Goal: Task Accomplishment & Management: Manage account settings

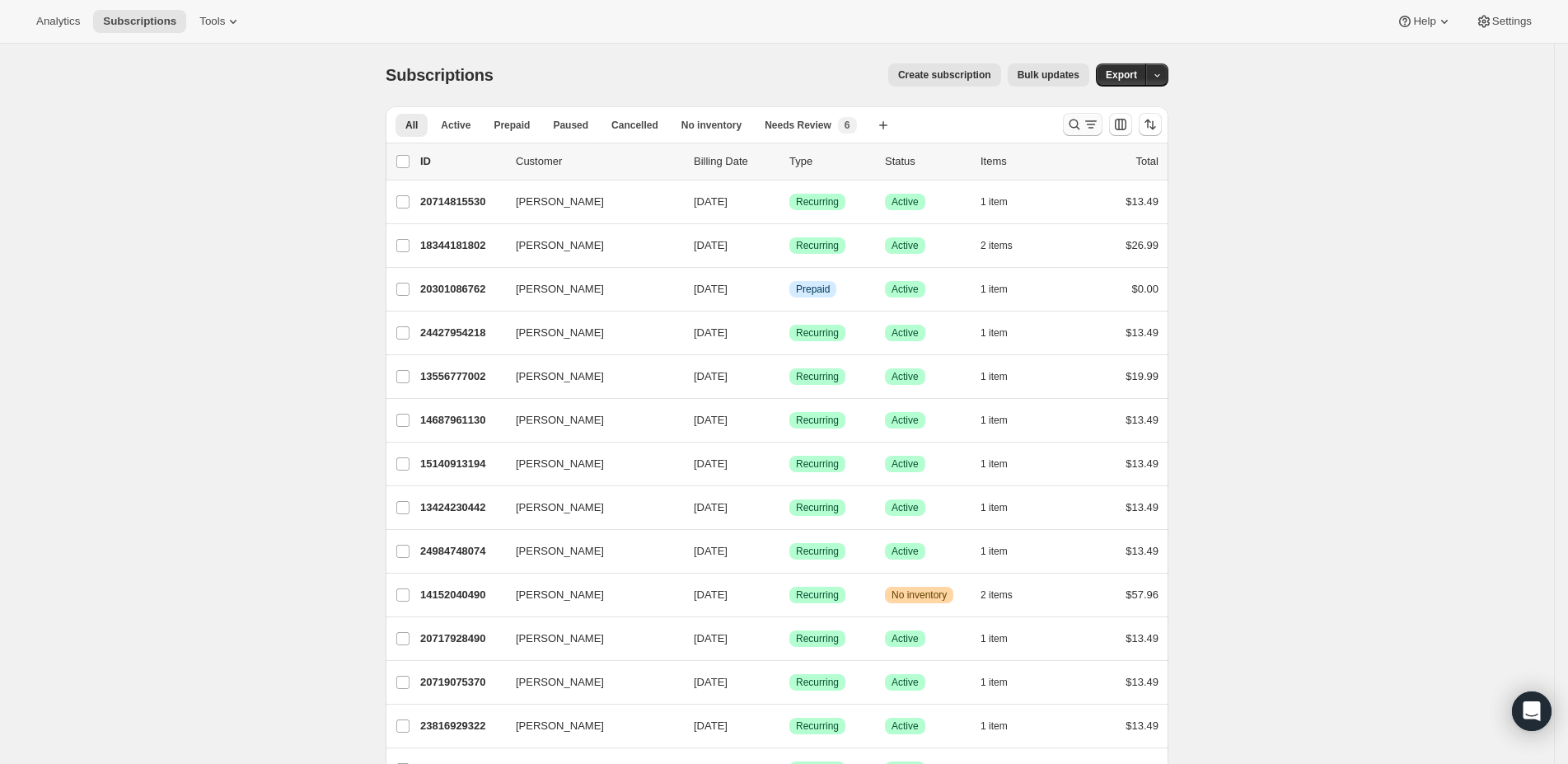
click at [1082, 118] on icon "Search and filter results" at bounding box center [1074, 124] width 17 height 17
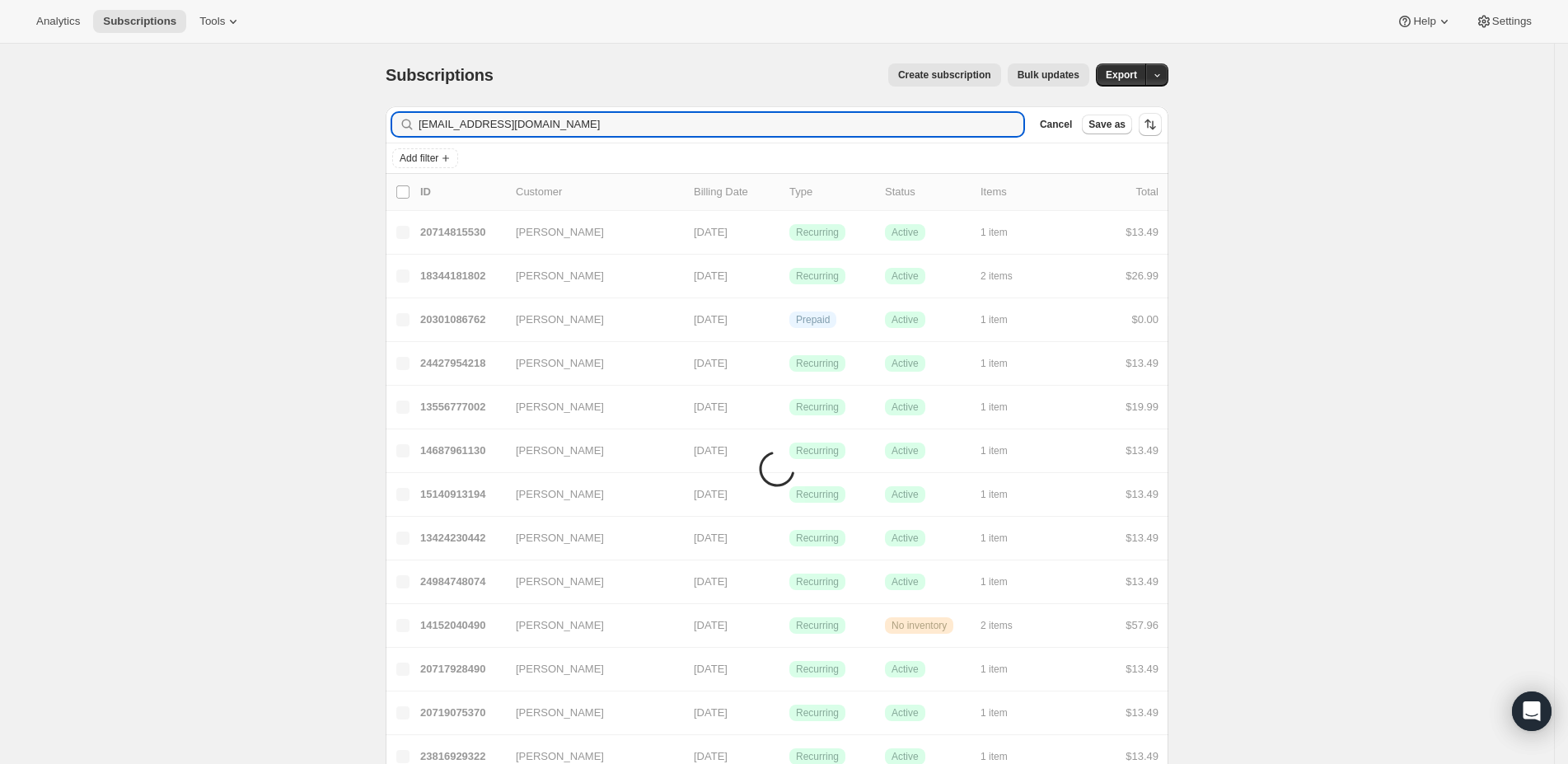
type input "[EMAIL_ADDRESS][DOMAIN_NAME]"
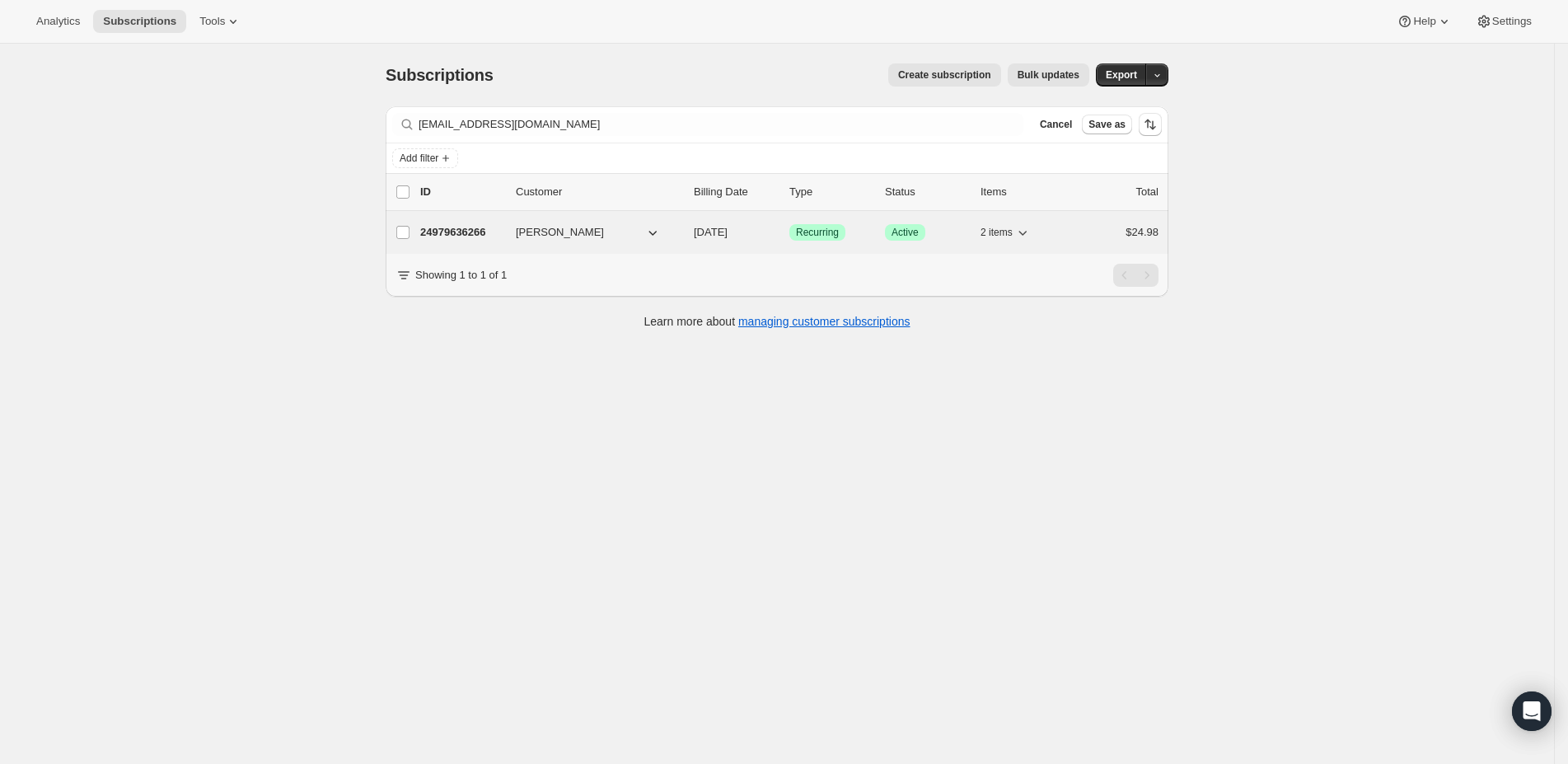
click at [495, 235] on p "24979636266" at bounding box center [461, 232] width 82 height 17
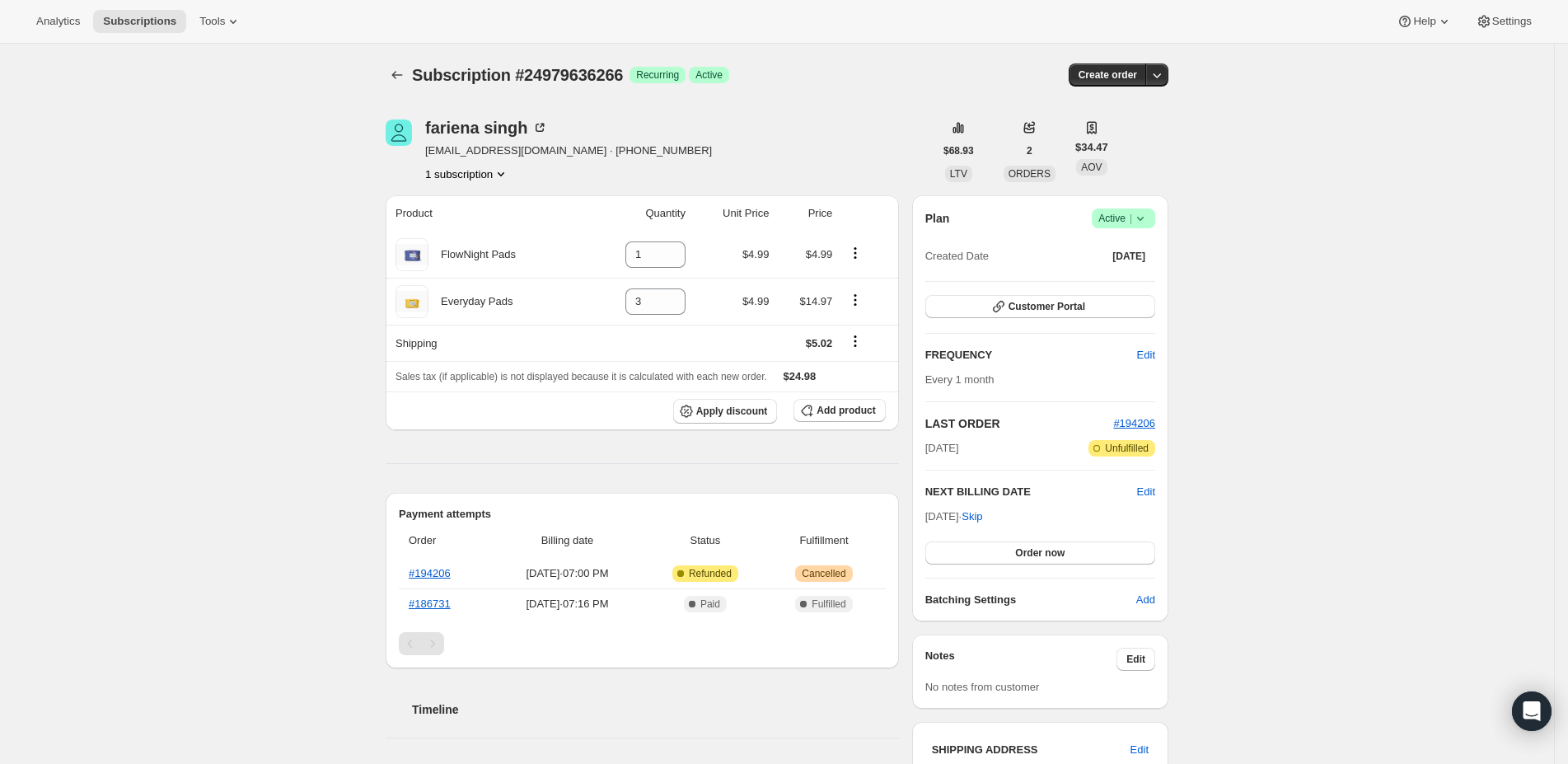
click at [1151, 227] on span "Success Active |" at bounding box center [1123, 218] width 64 height 20
click at [1142, 268] on button "Cancel subscription" at bounding box center [1124, 278] width 103 height 26
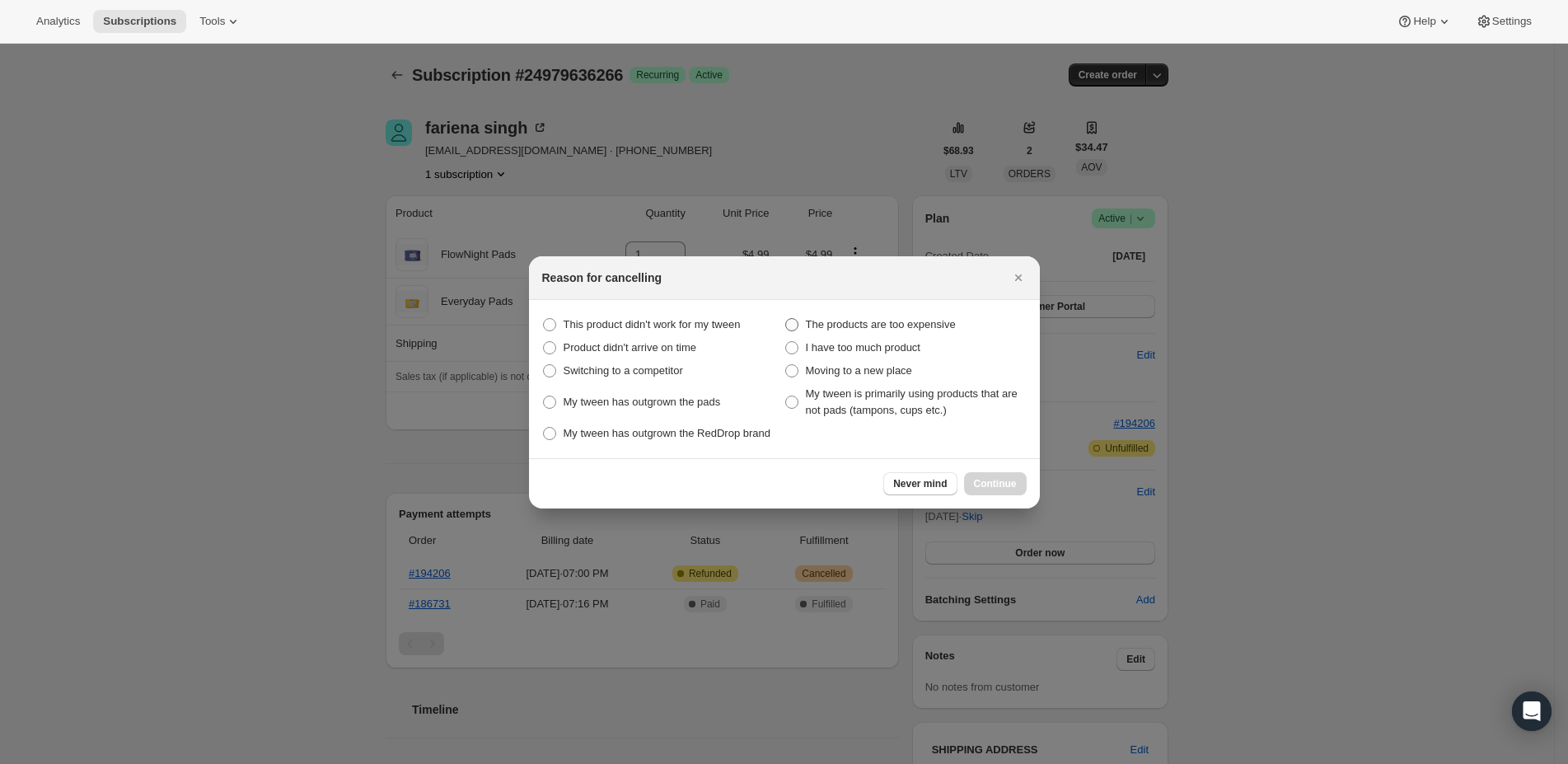
click at [827, 320] on span "The products are too expensive" at bounding box center [881, 324] width 150 height 12
click at [786, 319] on budget "The products are too expensive" at bounding box center [785, 318] width 1 height 1
radio budget "true"
click at [816, 344] on span "I have too much product" at bounding box center [862, 347] width 114 height 12
click at [786, 342] on product "I have too much product" at bounding box center [785, 341] width 1 height 1
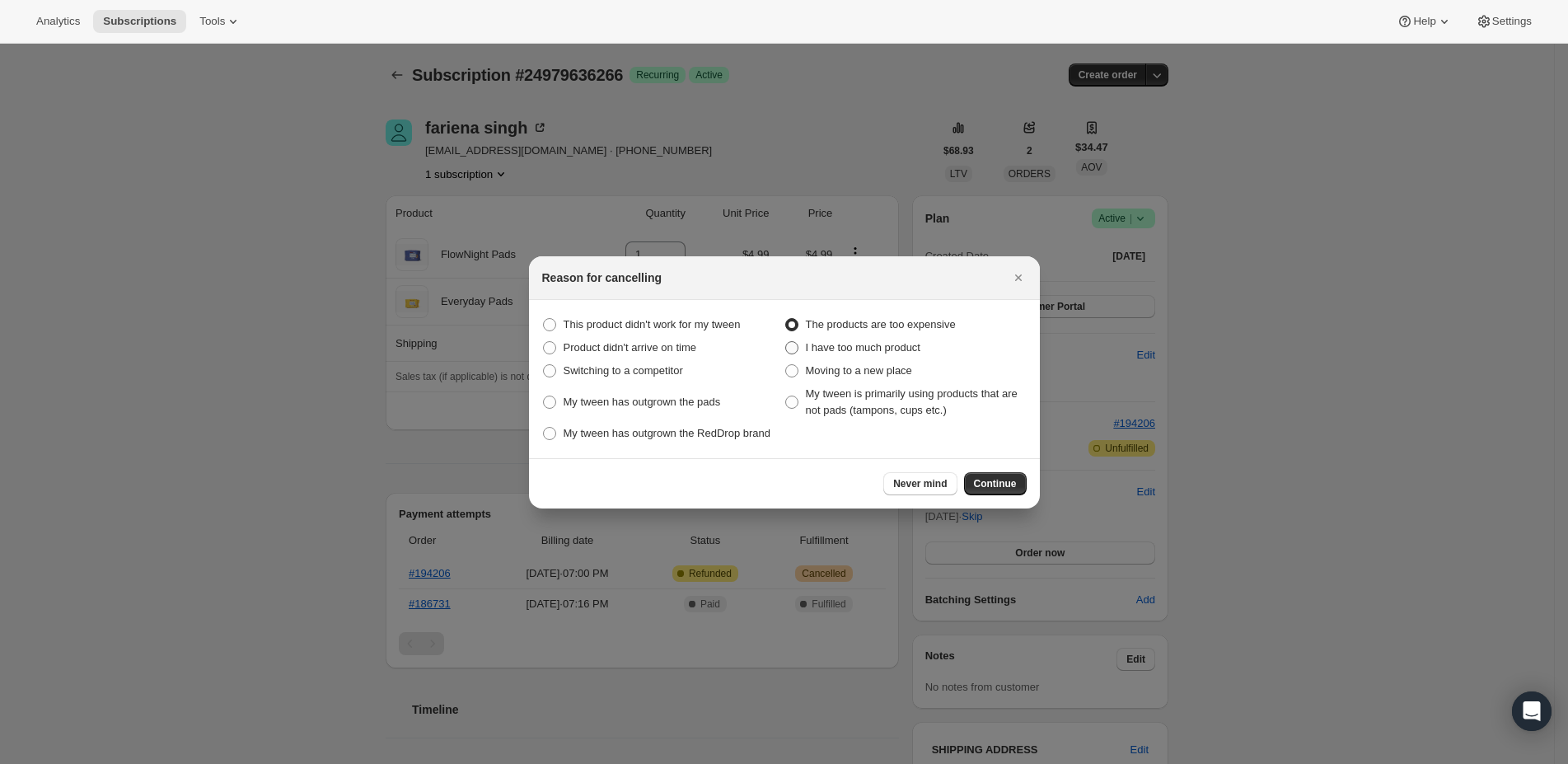
radio product "true"
radio budget "false"
click at [1002, 487] on span "Continue" at bounding box center [995, 483] width 43 height 13
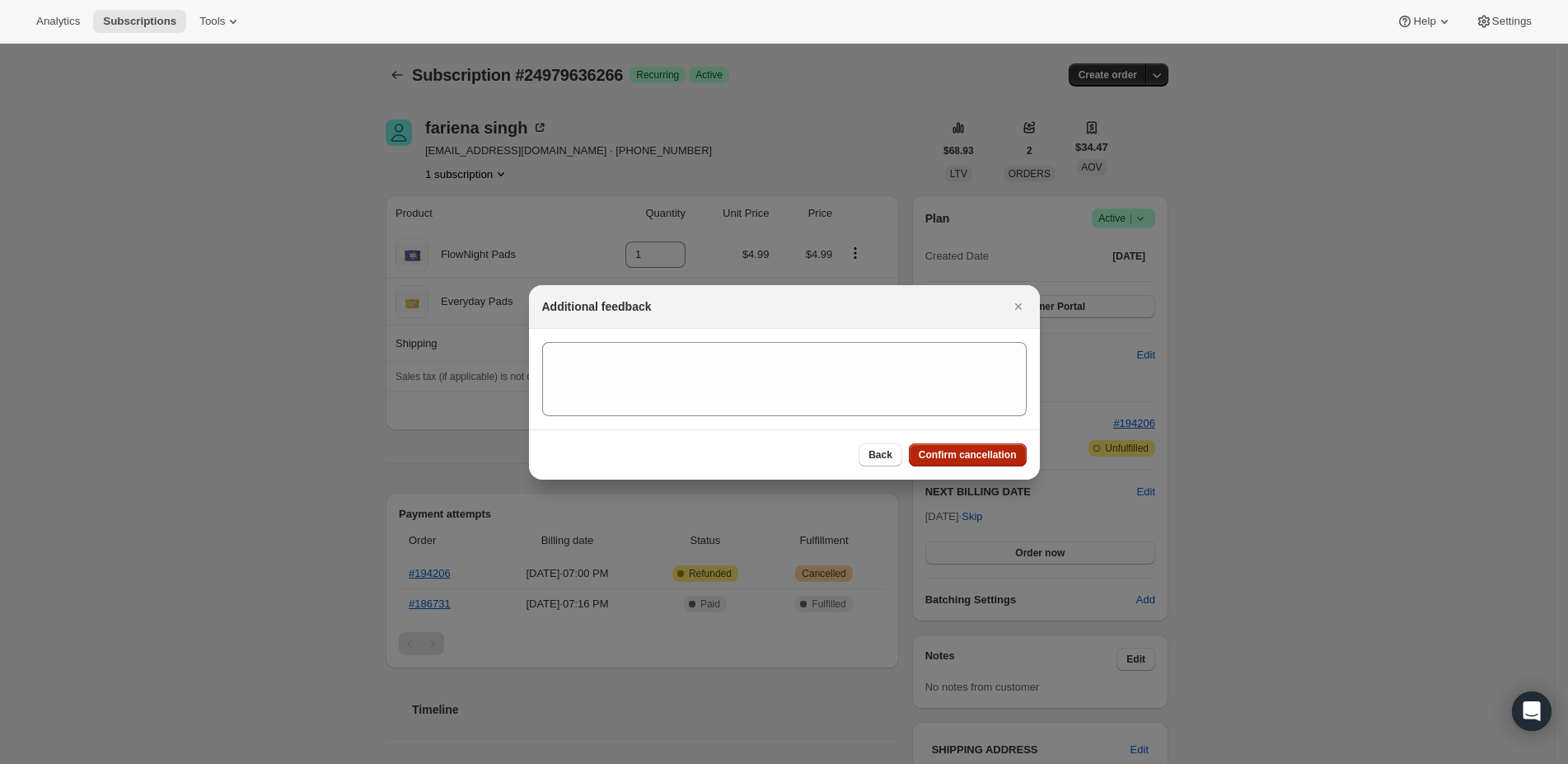
click at [997, 445] on button "Confirm cancellation" at bounding box center [967, 454] width 118 height 23
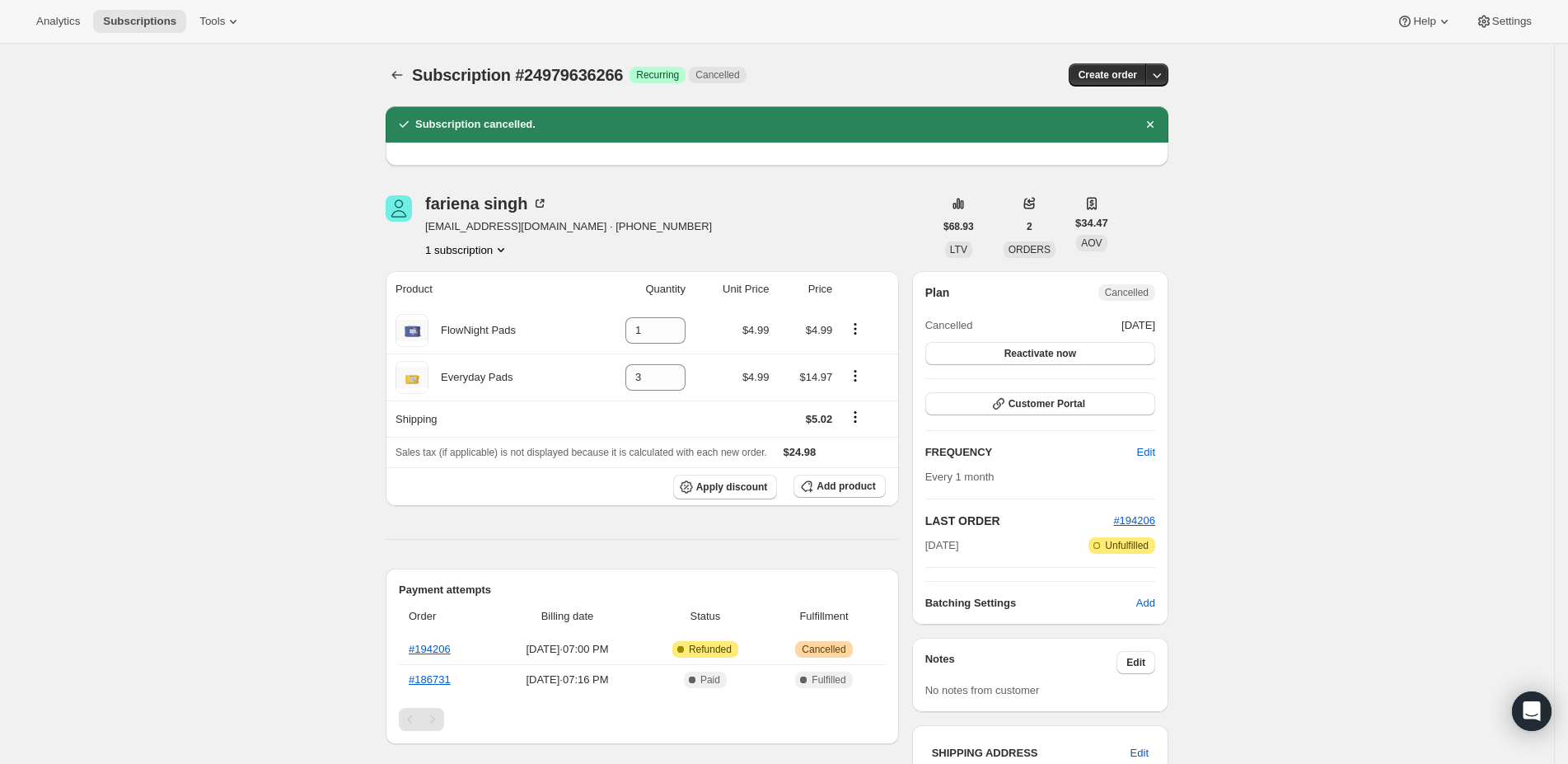
click at [727, 193] on div "[PERSON_NAME] [PERSON_NAME][EMAIL_ADDRESS][DOMAIN_NAME] · [PHONE_NUMBER] 1 subs…" at bounding box center [770, 657] width 796 height 975
